Goal: Check status

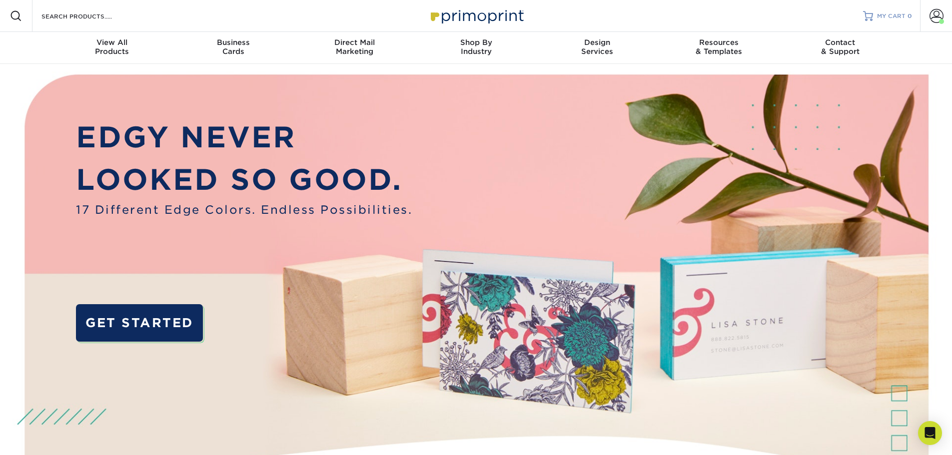
click at [888, 14] on span "MY CART" at bounding box center [891, 16] width 28 height 8
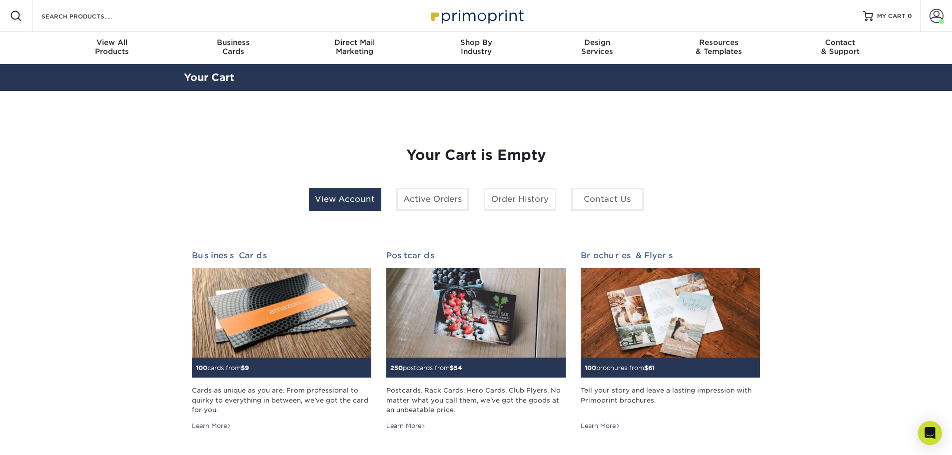
click at [350, 198] on link "View Account" at bounding box center [345, 199] width 72 height 23
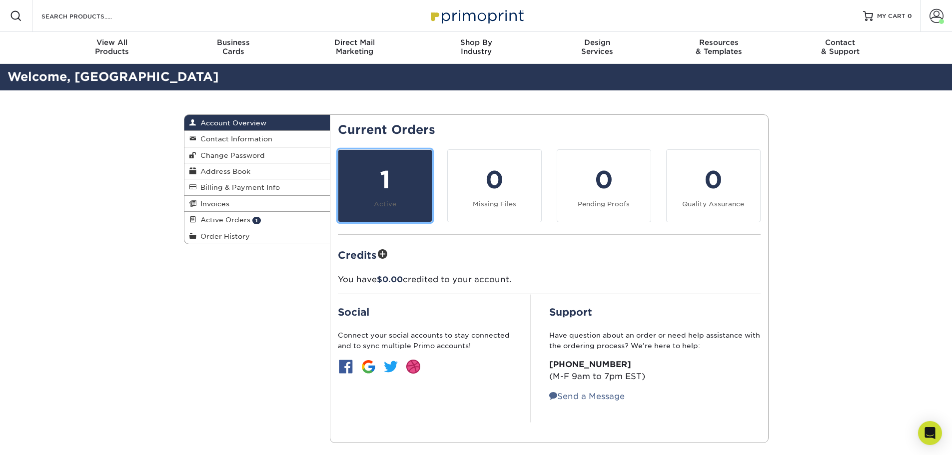
click at [380, 177] on div "1" at bounding box center [384, 180] width 81 height 36
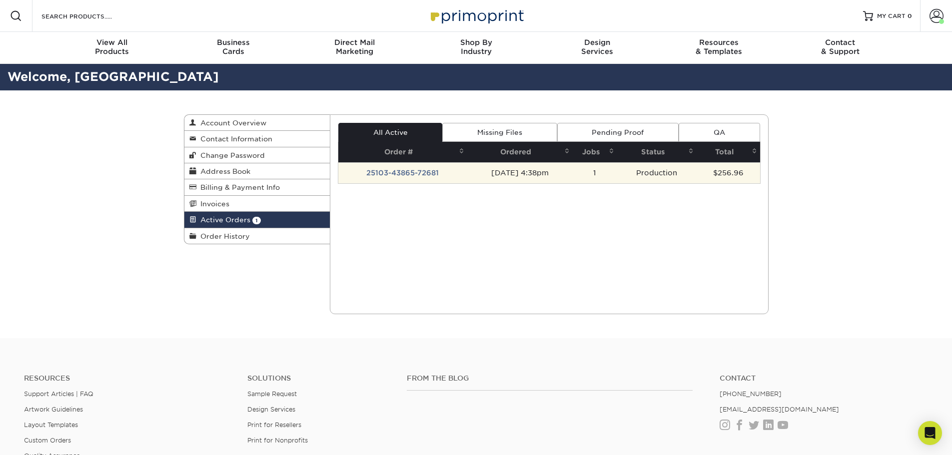
click at [391, 176] on td "25103-43865-72681" at bounding box center [402, 172] width 129 height 21
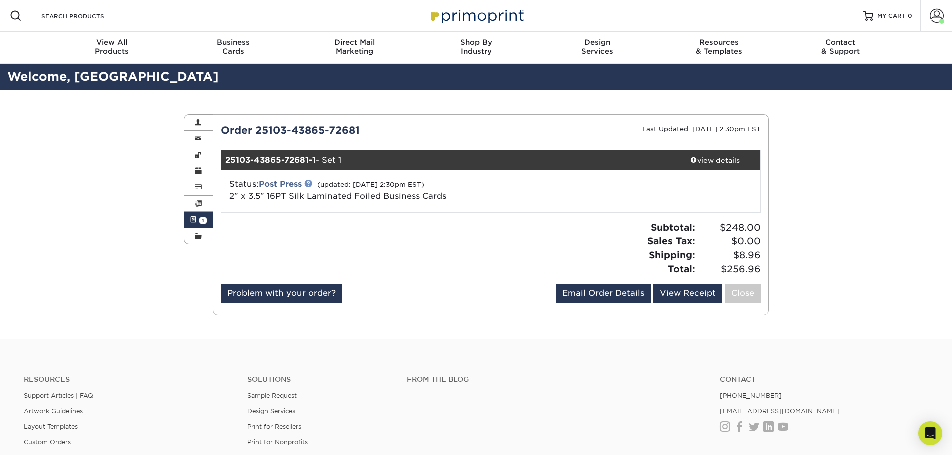
click at [310, 183] on link at bounding box center [308, 183] width 8 height 8
click at [282, 182] on link "Post Press" at bounding box center [280, 183] width 43 height 9
